Goal: Communication & Community: Answer question/provide support

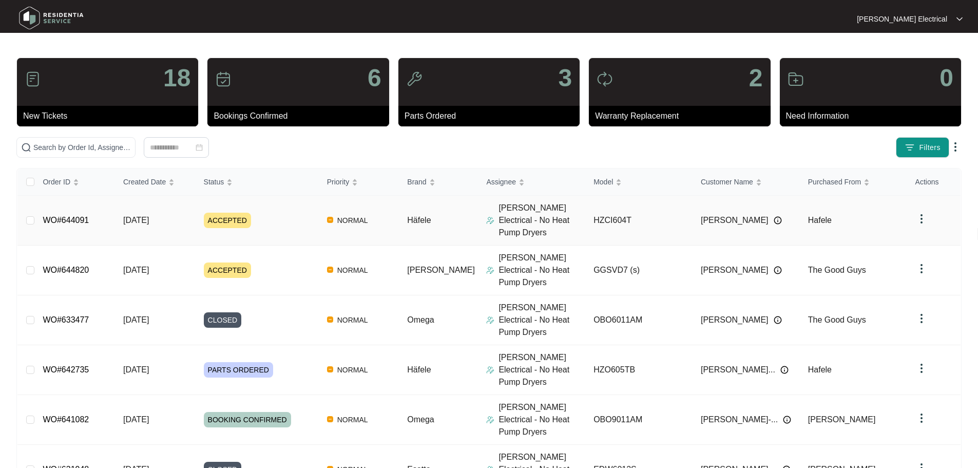
click at [222, 213] on span "ACCEPTED" at bounding box center [227, 220] width 47 height 15
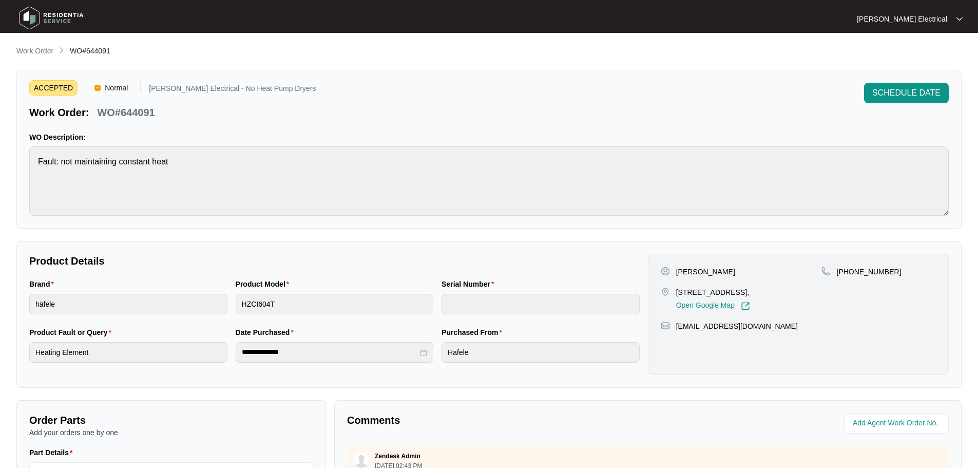
scroll to position [205, 0]
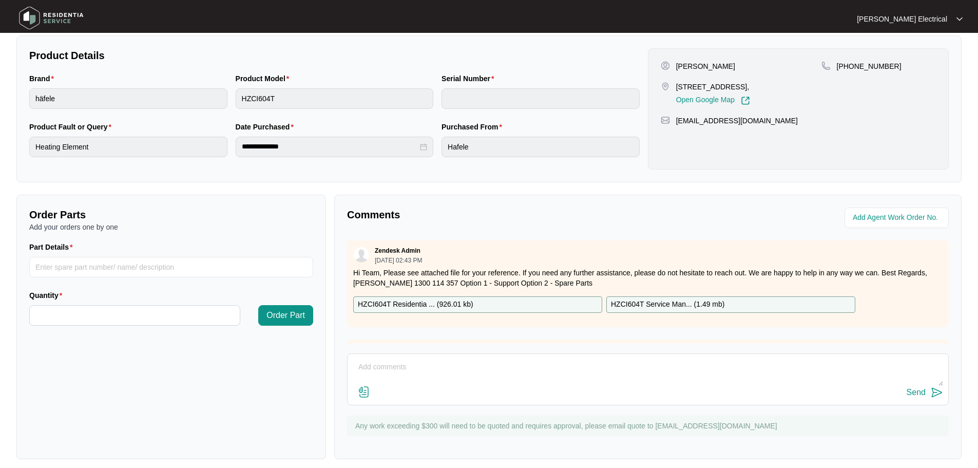
click at [389, 367] on textarea at bounding box center [648, 372] width 591 height 27
paste textarea "Hi Jaz, I've just gotten onto the customer of this Job - 644091. However, he ad…"
type textarea "Hi Jaz, I've just gotten onto the customer of this Job - 644091. However, he ad…"
click at [932, 388] on img at bounding box center [937, 392] width 12 height 12
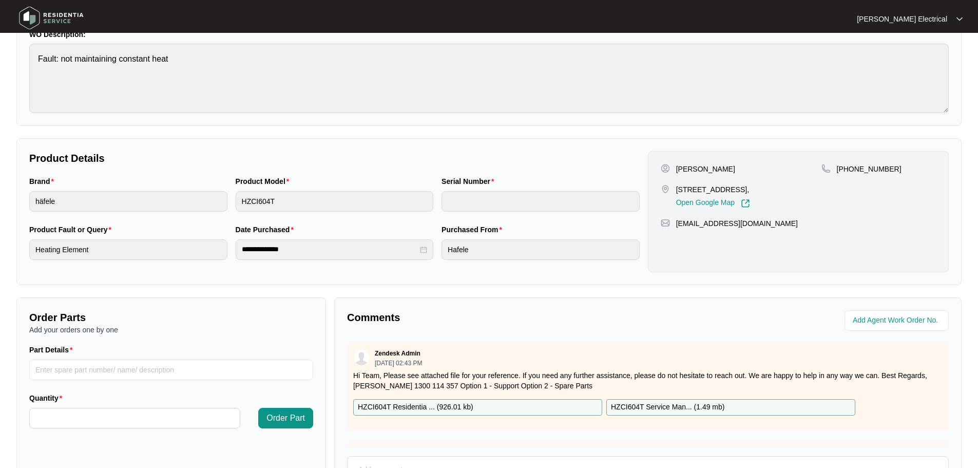
scroll to position [0, 0]
